Goal: Check status: Check status

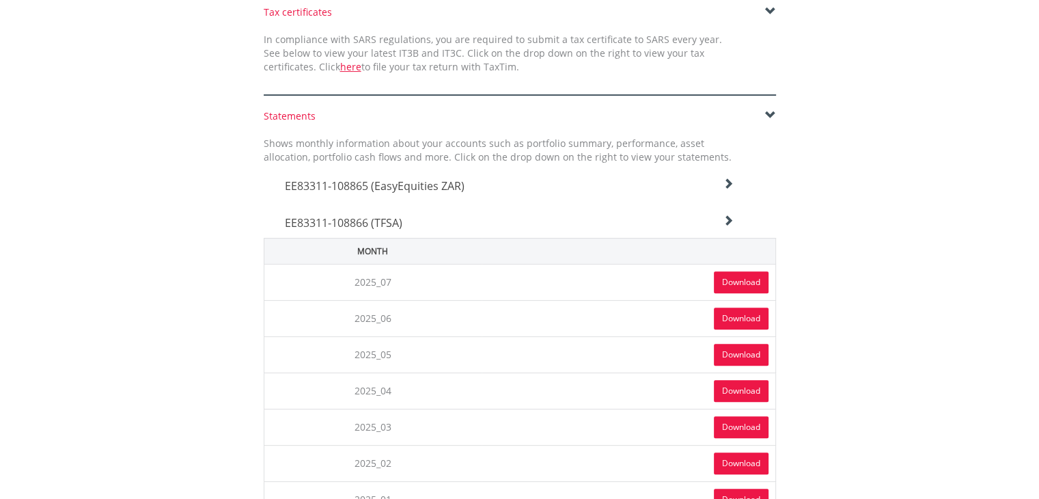
scroll to position [410, 0]
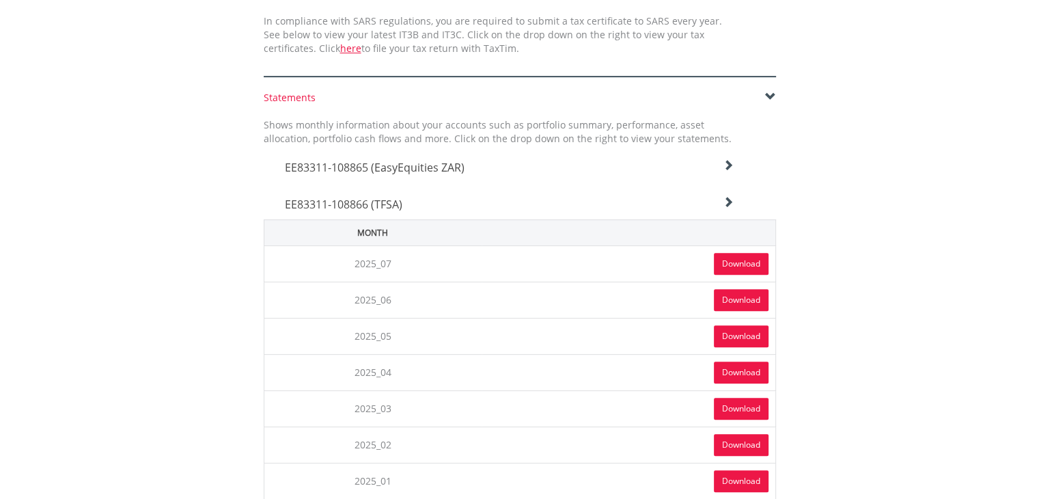
click at [723, 171] on icon at bounding box center [728, 165] width 11 height 11
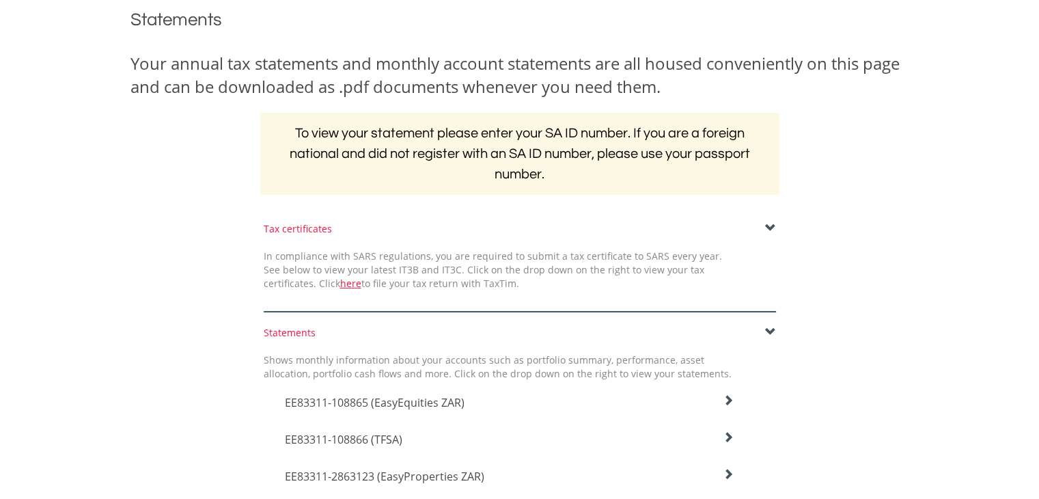
scroll to position [0, 0]
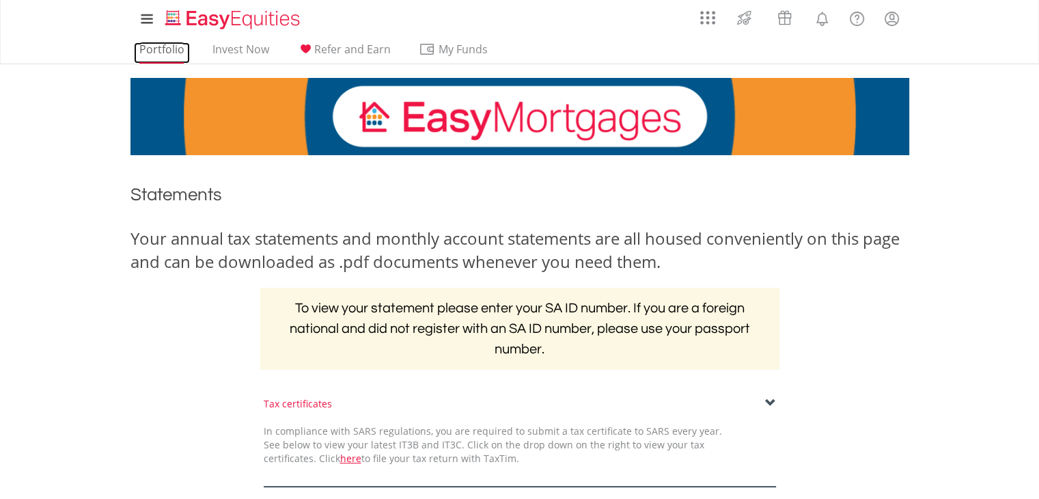
click at [152, 48] on link "Portfolio" at bounding box center [162, 52] width 56 height 21
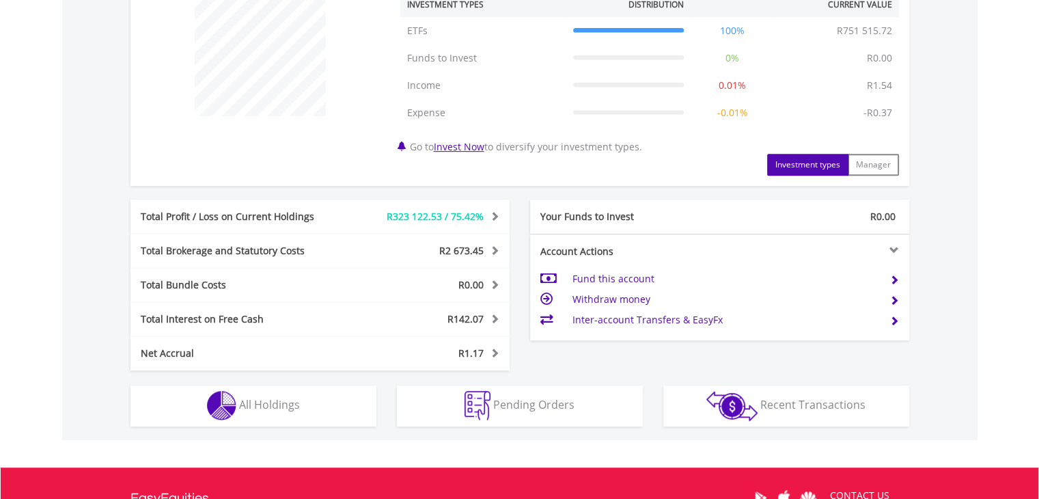
scroll to position [546, 0]
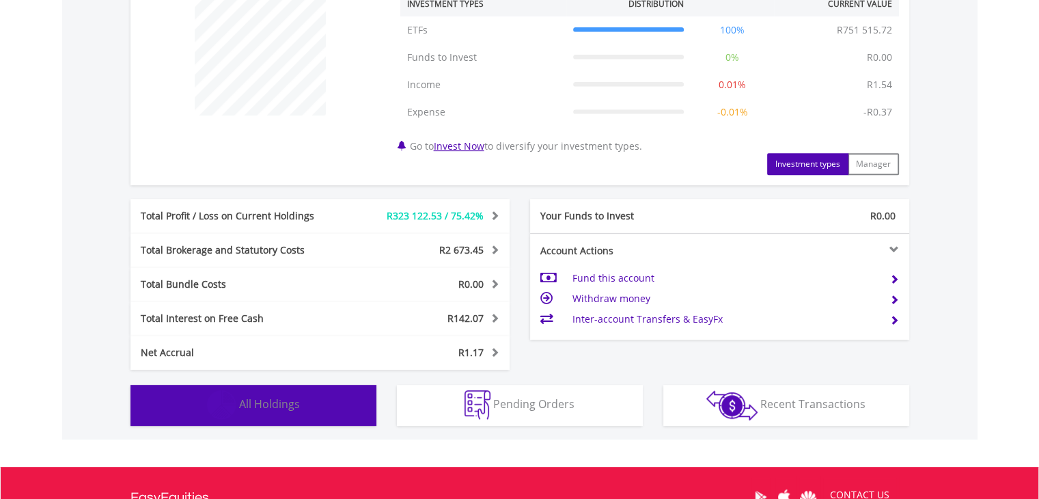
click at [295, 387] on button "Holdings All Holdings" at bounding box center [253, 405] width 246 height 41
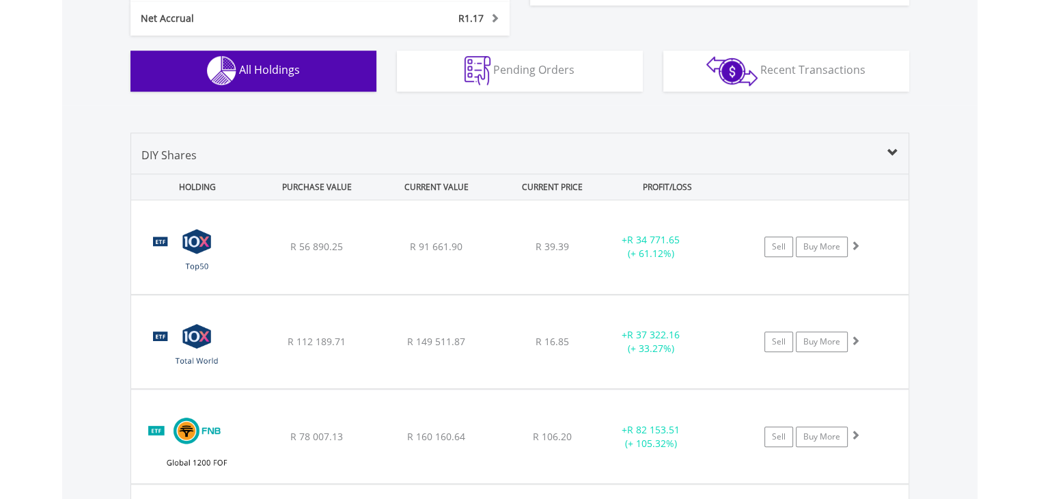
scroll to position [807, 0]
